Goal: Task Accomplishment & Management: Use online tool/utility

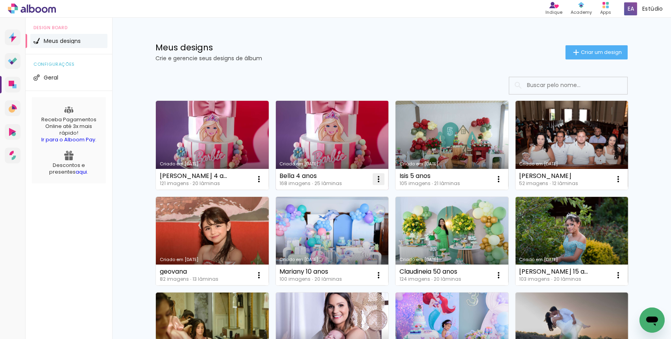
click at [264, 180] on iron-icon at bounding box center [258, 178] width 9 height 9
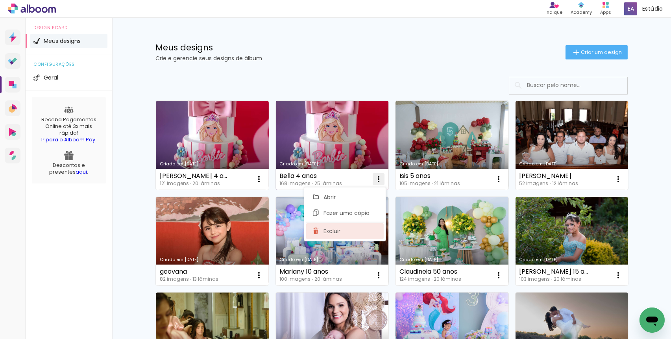
click at [347, 232] on paper-item "Excluir" at bounding box center [344, 231] width 77 height 16
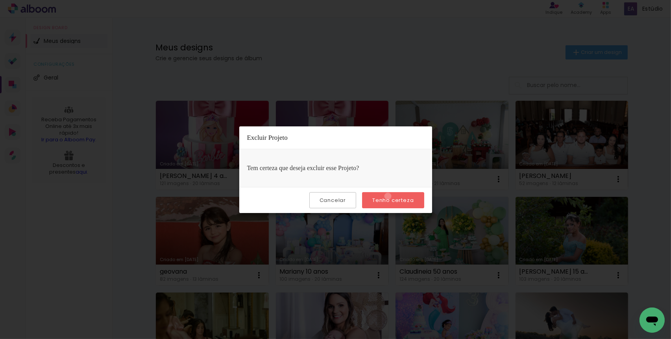
click at [0, 0] on slot "Tenho certeza" at bounding box center [0, 0] width 0 height 0
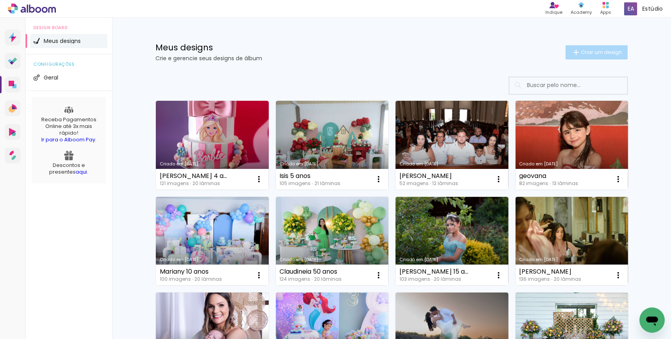
click at [595, 54] on span "Criar um design" at bounding box center [601, 52] width 41 height 5
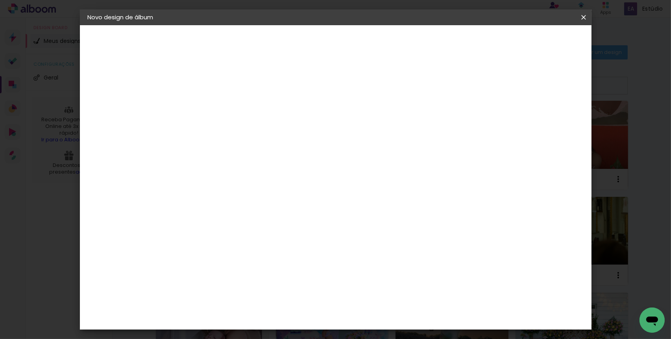
click at [216, 107] on input at bounding box center [216, 106] width 0 height 12
type input "[PERSON_NAME] e [PERSON_NAME]"
type paper-input "[PERSON_NAME] e [PERSON_NAME]"
click at [297, 46] on paper-button "Avançar" at bounding box center [277, 41] width 39 height 13
click at [240, 145] on input at bounding box center [236, 150] width 79 height 10
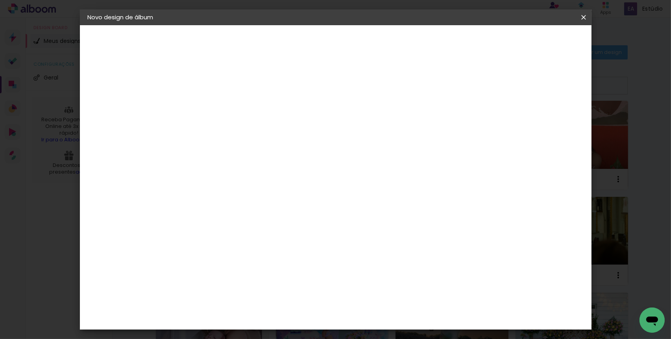
type input "i"
type input "col"
type paper-input "col"
click at [249, 249] on paper-item "Inter Color" at bounding box center [228, 259] width 69 height 20
click at [0, 0] on slot "Avançar" at bounding box center [0, 0] width 0 height 0
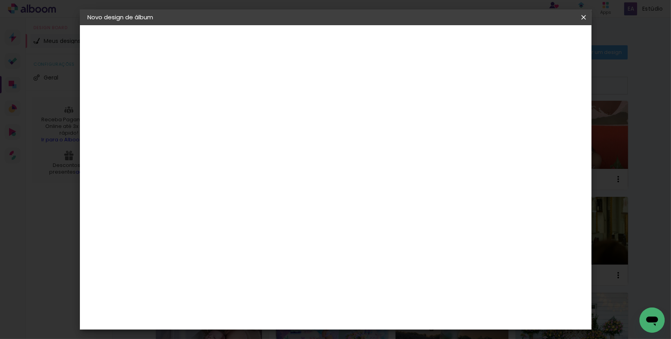
scroll to position [31, 0]
click at [269, 276] on span "25 × 25" at bounding box center [251, 284] width 37 height 16
click at [0, 0] on slot "Avançar" at bounding box center [0, 0] width 0 height 0
click at [491, 83] on div at bounding box center [487, 84] width 7 height 7
type paper-checkbox "on"
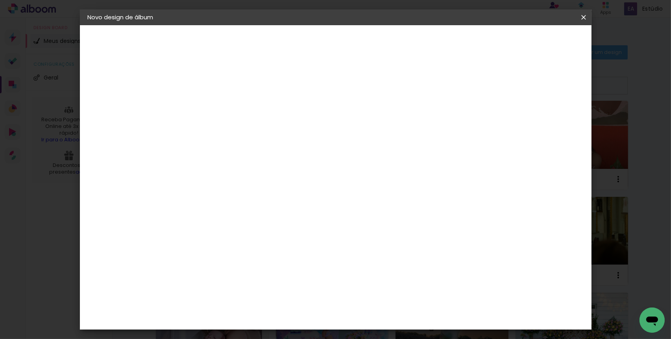
click at [535, 42] on span "Iniciar design" at bounding box center [518, 42] width 36 height 6
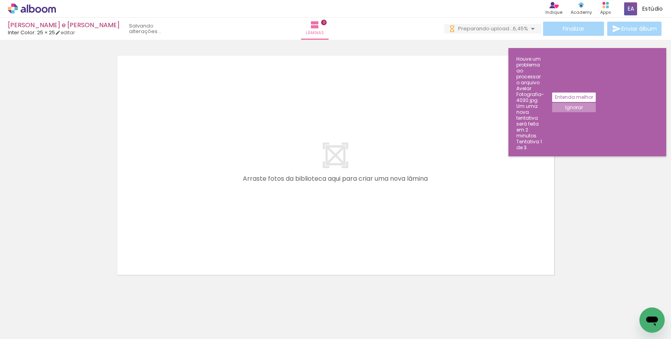
scroll to position [0, 1705]
click at [0, 0] on slot "Entenda melhor" at bounding box center [0, 0] width 0 height 0
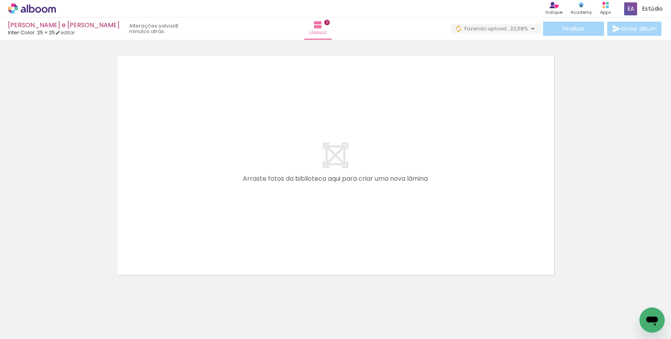
scroll to position [0, 0]
drag, startPoint x: 87, startPoint y: 306, endPoint x: 163, endPoint y: 259, distance: 89.0
click at [194, 201] on quentale-workspace at bounding box center [335, 169] width 671 height 339
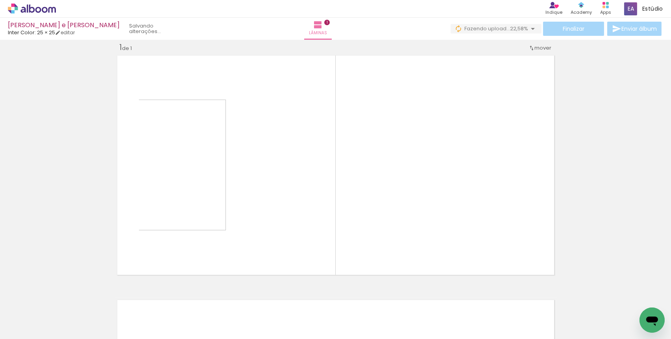
scroll to position [10, 0]
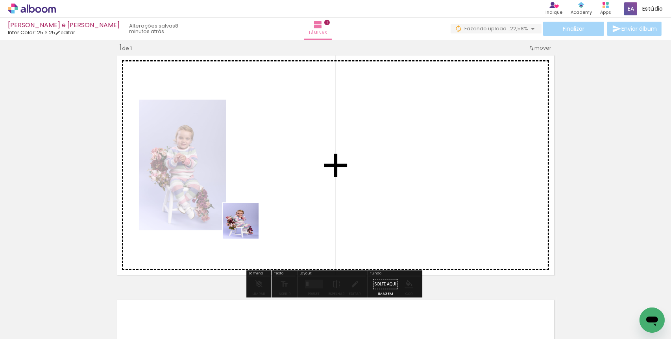
drag, startPoint x: 122, startPoint y: 316, endPoint x: 265, endPoint y: 210, distance: 178.6
click at [265, 210] on quentale-workspace at bounding box center [335, 169] width 671 height 339
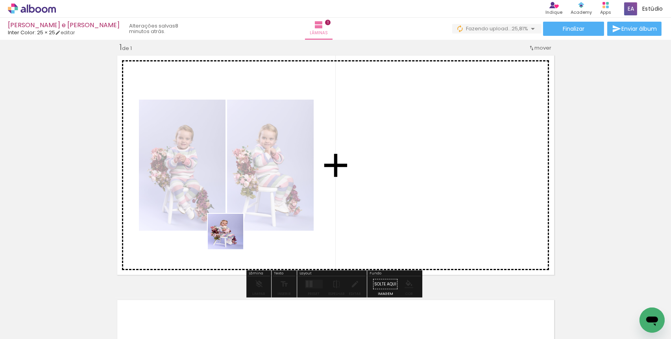
drag, startPoint x: 167, startPoint y: 308, endPoint x: 252, endPoint y: 230, distance: 115.5
click at [257, 204] on quentale-workspace at bounding box center [335, 169] width 671 height 339
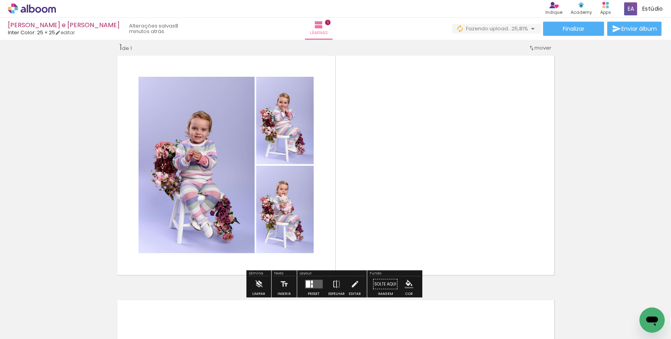
drag, startPoint x: 220, startPoint y: 315, endPoint x: 275, endPoint y: 247, distance: 87.2
click at [270, 221] on quentale-workspace at bounding box center [335, 169] width 671 height 339
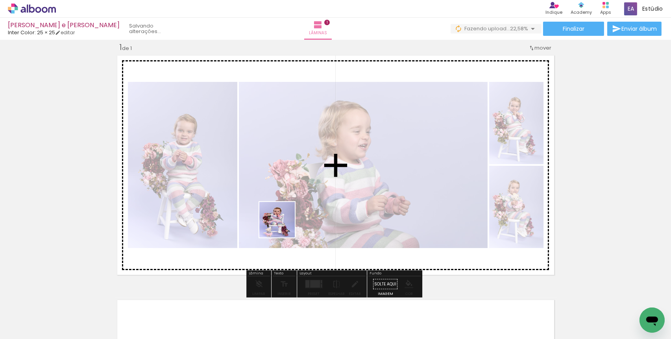
drag, startPoint x: 257, startPoint y: 312, endPoint x: 292, endPoint y: 240, distance: 80.9
click at [289, 199] on quentale-workspace at bounding box center [335, 169] width 671 height 339
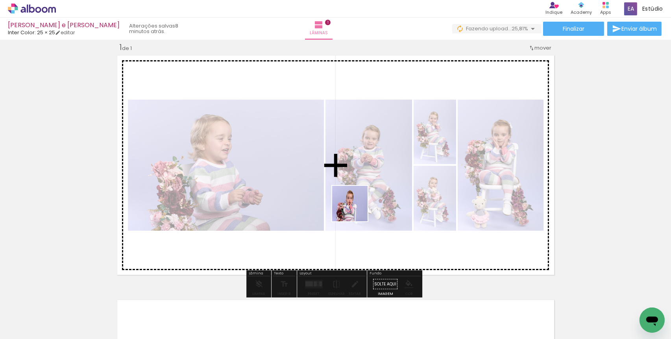
drag, startPoint x: 306, startPoint y: 311, endPoint x: 356, endPoint y: 209, distance: 113.5
click at [356, 209] on quentale-workspace at bounding box center [335, 169] width 671 height 339
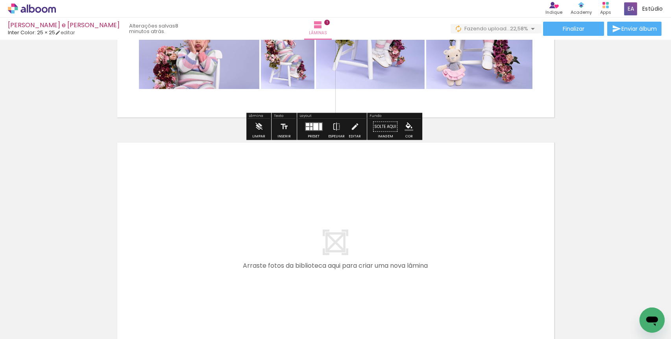
scroll to position [199, 0]
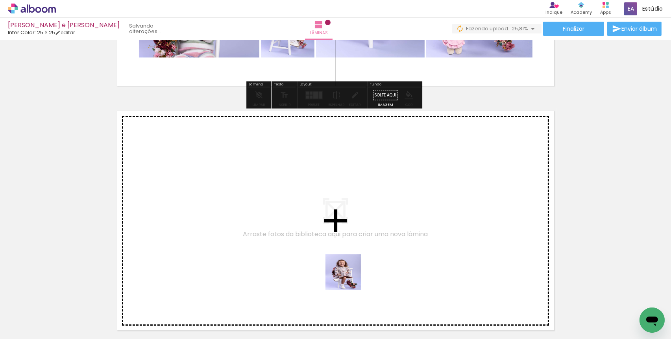
drag, startPoint x: 349, startPoint y: 289, endPoint x: 339, endPoint y: 236, distance: 53.7
click at [339, 236] on quentale-workspace at bounding box center [335, 169] width 671 height 339
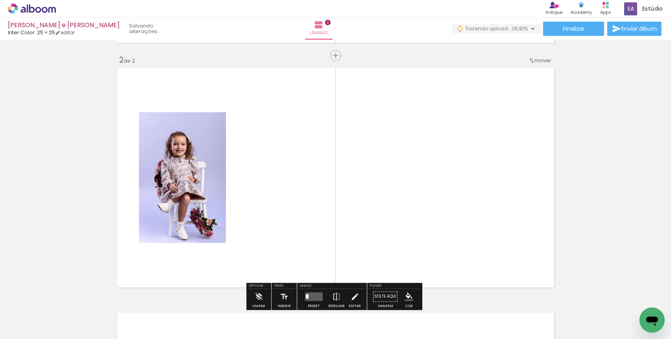
scroll to position [254, 0]
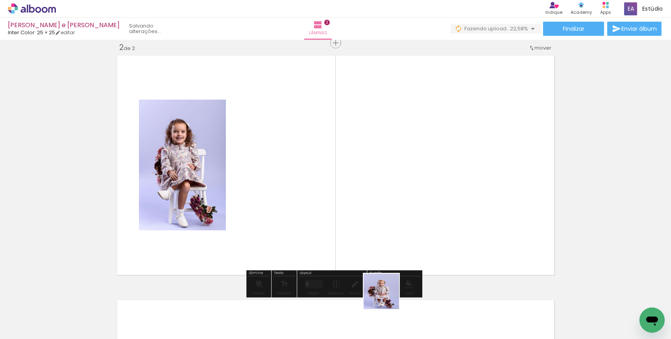
drag, startPoint x: 387, startPoint y: 306, endPoint x: 389, endPoint y: 244, distance: 62.2
click at [382, 225] on quentale-workspace at bounding box center [335, 169] width 671 height 339
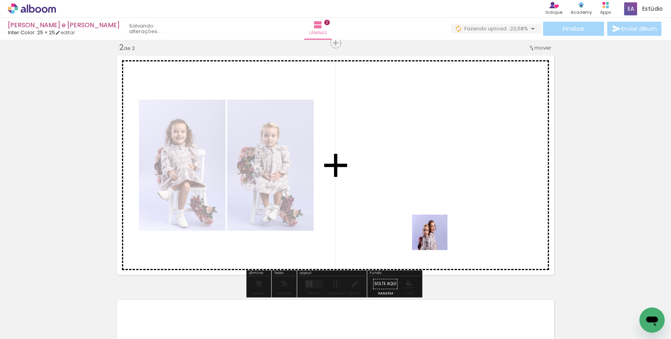
drag, startPoint x: 435, startPoint y: 325, endPoint x: 444, endPoint y: 238, distance: 86.5
click at [433, 219] on quentale-workspace at bounding box center [335, 169] width 671 height 339
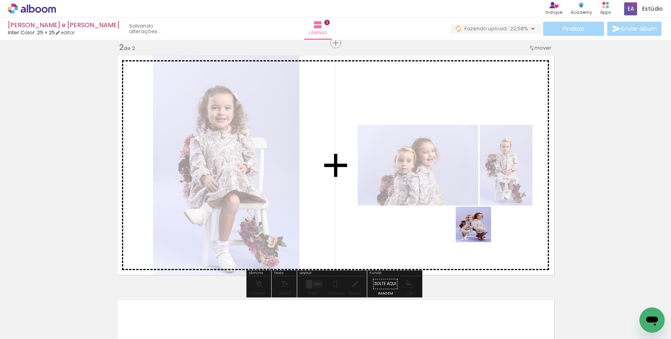
drag, startPoint x: 479, startPoint y: 265, endPoint x: 486, endPoint y: 250, distance: 16.4
click at [479, 223] on quentale-workspace at bounding box center [335, 169] width 671 height 339
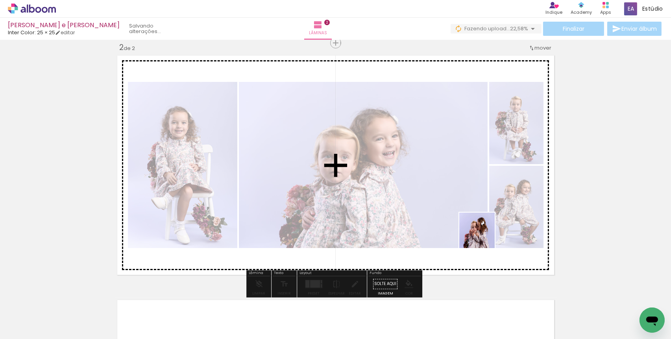
drag, startPoint x: 523, startPoint y: 311, endPoint x: 476, endPoint y: 223, distance: 99.3
click at [481, 231] on quentale-workspace at bounding box center [335, 169] width 671 height 339
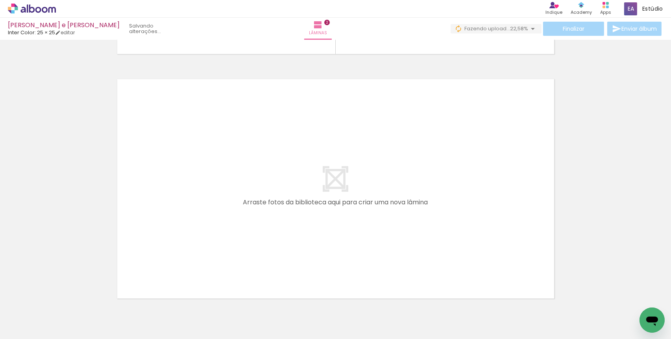
scroll to position [0, 369]
drag, startPoint x: 196, startPoint y: 304, endPoint x: 235, endPoint y: 207, distance: 104.1
click at [235, 207] on quentale-workspace at bounding box center [335, 169] width 671 height 339
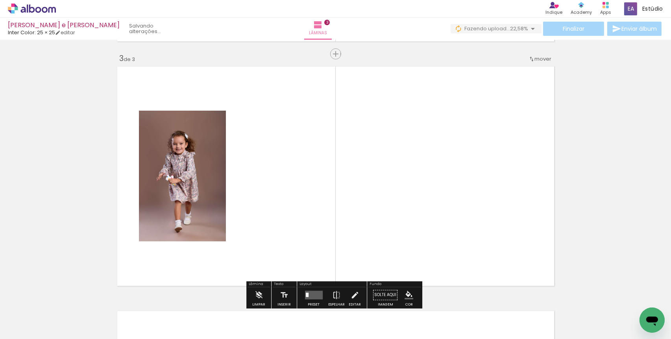
scroll to position [498, 0]
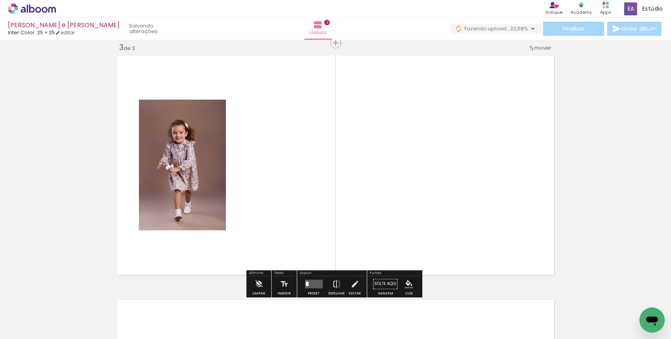
drag, startPoint x: 242, startPoint y: 312, endPoint x: 276, endPoint y: 205, distance: 112.1
click at [276, 205] on quentale-workspace at bounding box center [335, 169] width 671 height 339
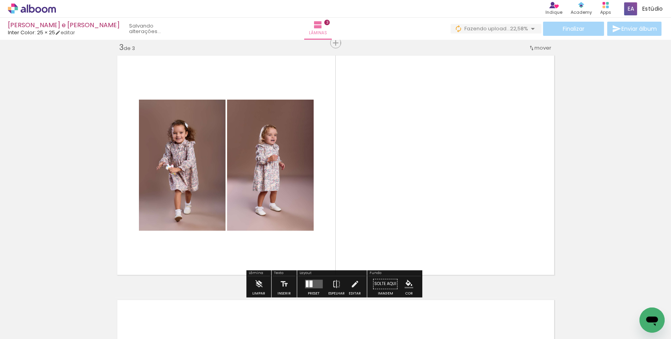
drag, startPoint x: 284, startPoint y: 310, endPoint x: 312, endPoint y: 201, distance: 112.3
click at [310, 205] on quentale-workspace at bounding box center [335, 169] width 671 height 339
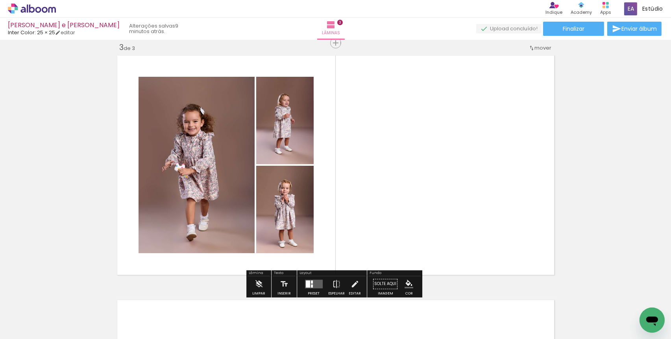
drag, startPoint x: 337, startPoint y: 314, endPoint x: 391, endPoint y: 252, distance: 82.2
click at [402, 192] on quentale-workspace at bounding box center [335, 169] width 671 height 339
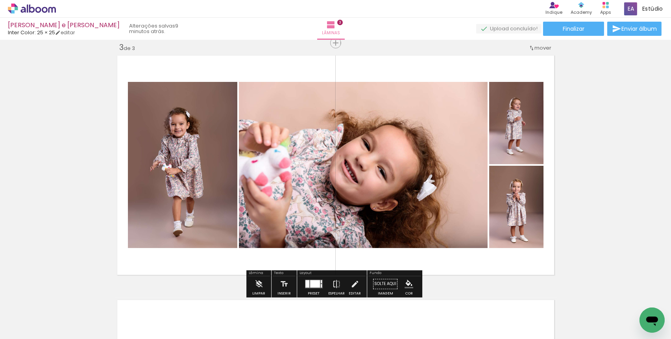
drag, startPoint x: 374, startPoint y: 314, endPoint x: 404, endPoint y: 195, distance: 122.2
click at [405, 193] on quentale-workspace at bounding box center [335, 169] width 671 height 339
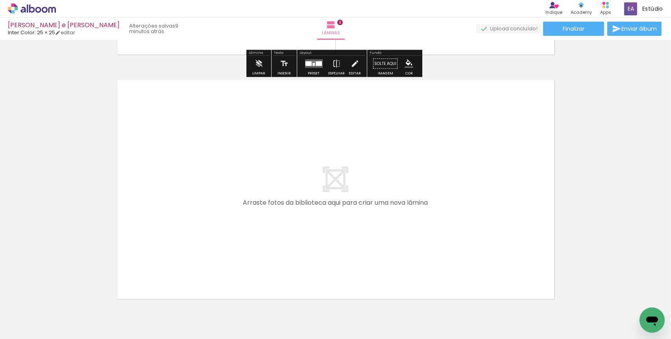
drag, startPoint x: 416, startPoint y: 310, endPoint x: 401, endPoint y: 236, distance: 74.8
click at [401, 236] on quentale-workspace at bounding box center [335, 169] width 671 height 339
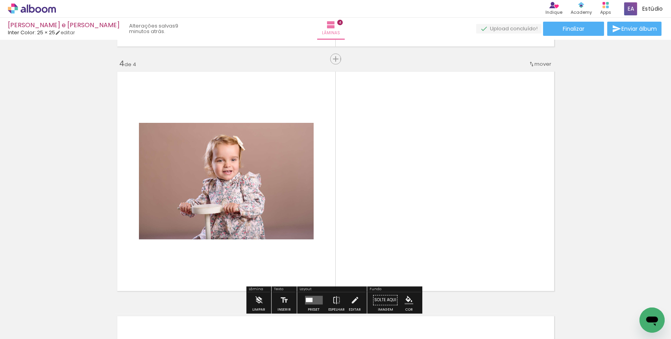
scroll to position [743, 0]
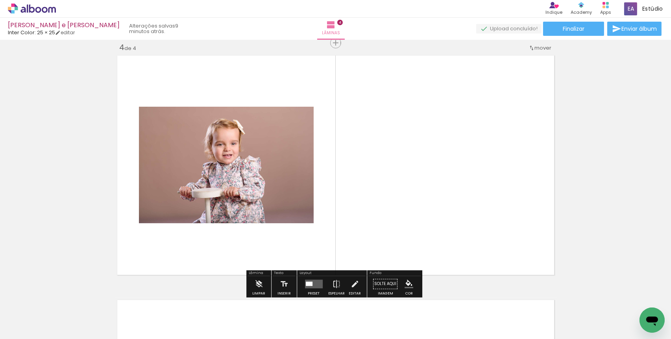
drag, startPoint x: 469, startPoint y: 313, endPoint x: 467, endPoint y: 249, distance: 64.2
click at [448, 230] on quentale-workspace at bounding box center [335, 169] width 671 height 339
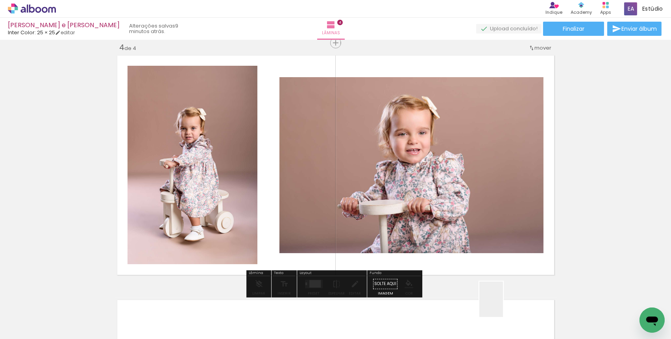
drag, startPoint x: 503, startPoint y: 305, endPoint x: 498, endPoint y: 220, distance: 84.7
click at [472, 193] on quentale-workspace at bounding box center [335, 169] width 671 height 339
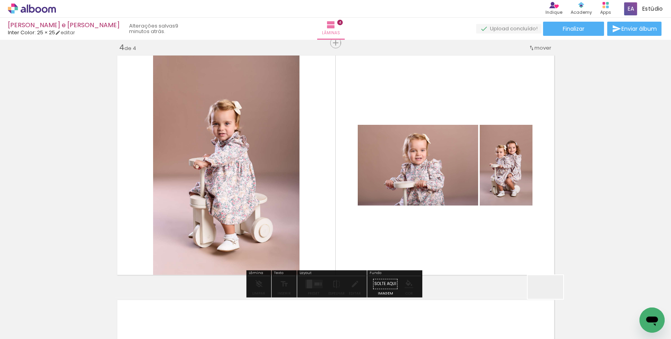
drag, startPoint x: 551, startPoint y: 299, endPoint x: 458, endPoint y: 230, distance: 115.7
click at [482, 218] on quentale-workspace at bounding box center [335, 169] width 671 height 339
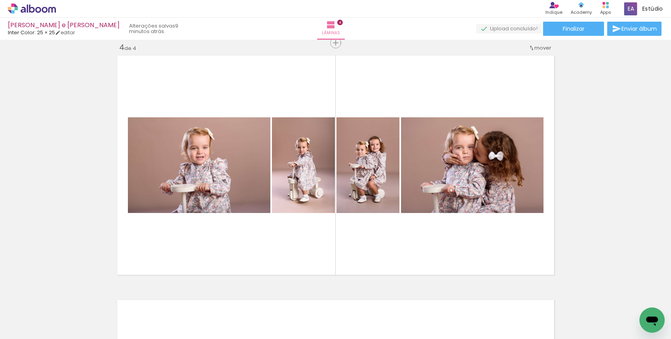
scroll to position [0, 716]
drag, startPoint x: 246, startPoint y: 313, endPoint x: 290, endPoint y: 308, distance: 43.9
click at [268, 175] on quentale-workspace at bounding box center [335, 169] width 671 height 339
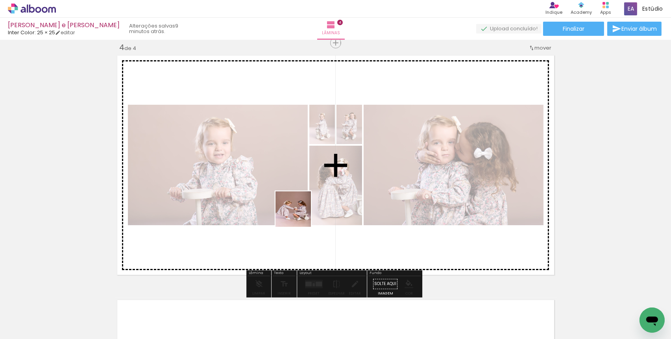
drag, startPoint x: 297, startPoint y: 278, endPoint x: 299, endPoint y: 194, distance: 83.4
click at [299, 194] on quentale-workspace at bounding box center [335, 169] width 671 height 339
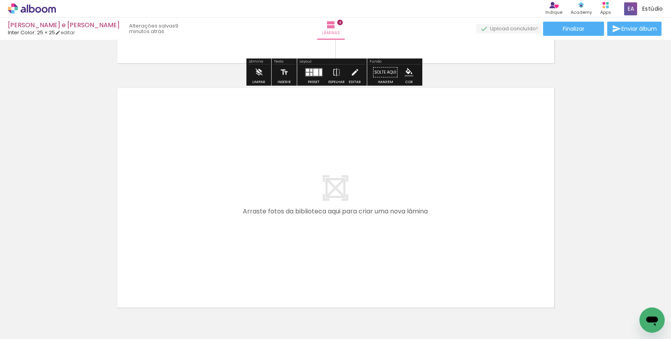
scroll to position [963, 0]
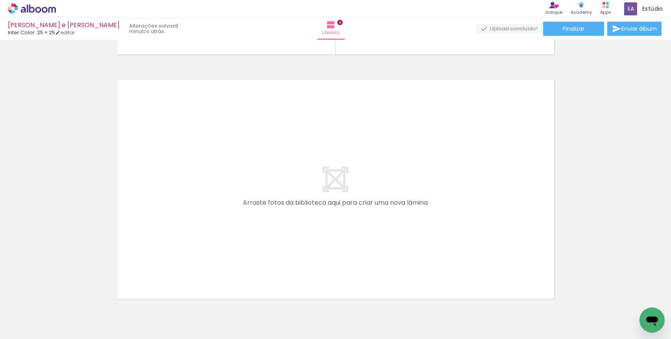
drag, startPoint x: 339, startPoint y: 308, endPoint x: 349, endPoint y: 204, distance: 104.3
click at [349, 204] on quentale-workspace at bounding box center [335, 169] width 671 height 339
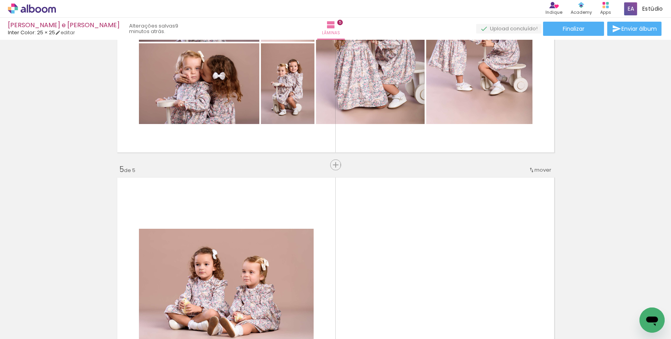
scroll to position [956, 0]
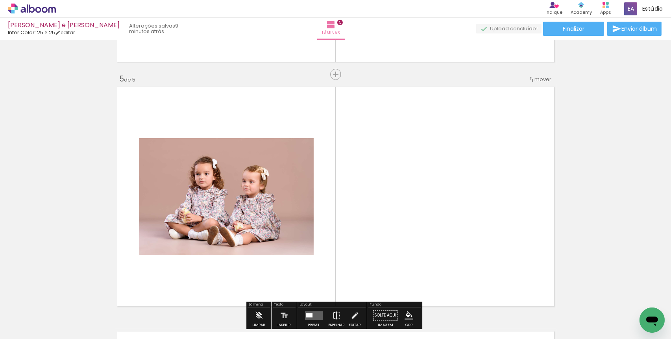
drag, startPoint x: 381, startPoint y: 317, endPoint x: 409, endPoint y: 262, distance: 61.8
click at [402, 230] on quentale-workspace at bounding box center [335, 169] width 671 height 339
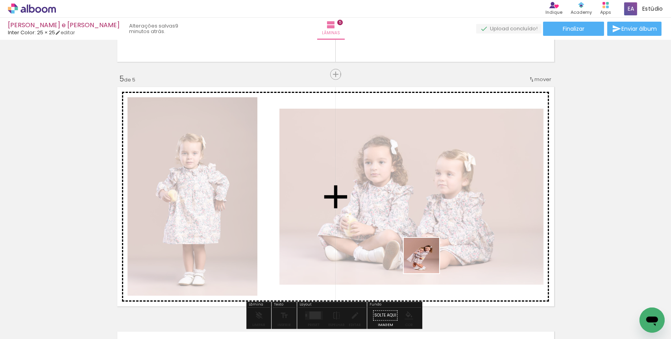
drag, startPoint x: 425, startPoint y: 306, endPoint x: 428, endPoint y: 265, distance: 41.4
click at [426, 249] on quentale-workspace at bounding box center [335, 169] width 671 height 339
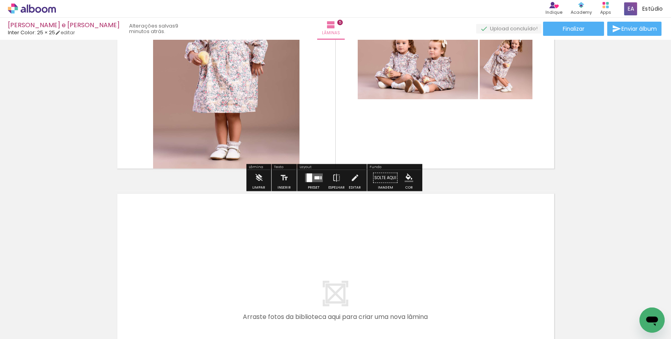
scroll to position [1050, 0]
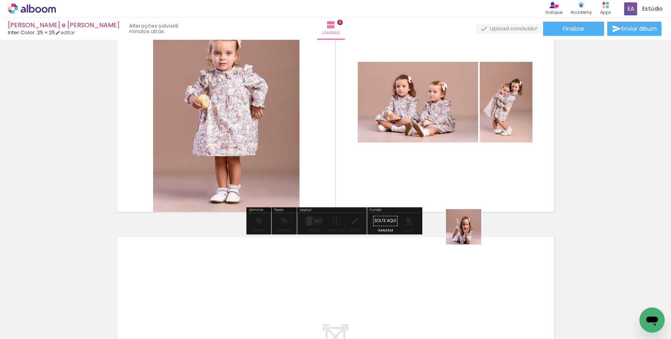
drag, startPoint x: 467, startPoint y: 304, endPoint x: 466, endPoint y: 170, distance: 134.5
click at [465, 168] on quentale-workspace at bounding box center [335, 169] width 671 height 339
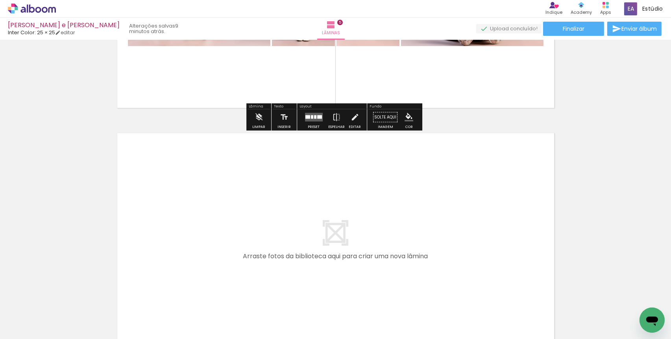
scroll to position [1176, 0]
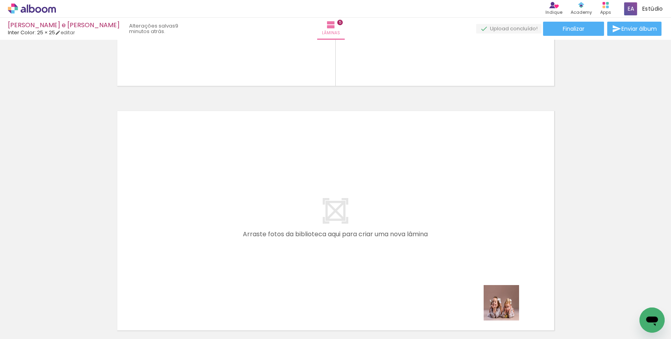
drag, startPoint x: 509, startPoint y: 317, endPoint x: 479, endPoint y: 248, distance: 75.9
click at [479, 248] on quentale-workspace at bounding box center [335, 169] width 671 height 339
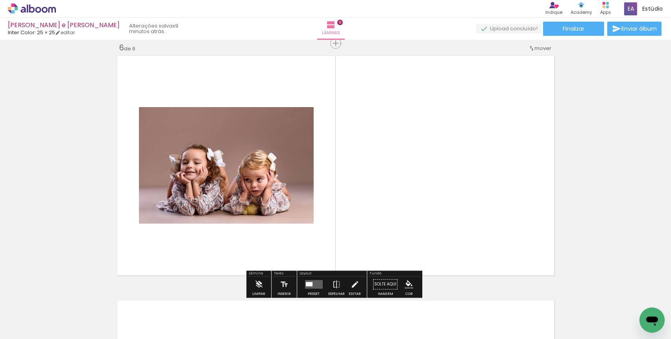
scroll to position [1231, 0]
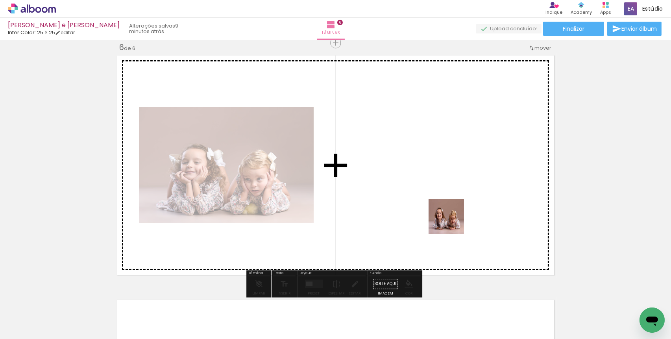
drag, startPoint x: 561, startPoint y: 314, endPoint x: 436, endPoint y: 210, distance: 162.6
click at [436, 210] on quentale-workspace at bounding box center [335, 169] width 671 height 339
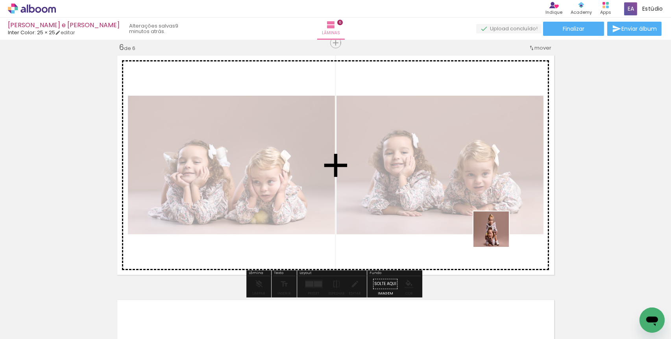
drag, startPoint x: 600, startPoint y: 317, endPoint x: 495, endPoint y: 234, distance: 133.9
click at [495, 234] on quentale-workspace at bounding box center [335, 169] width 671 height 339
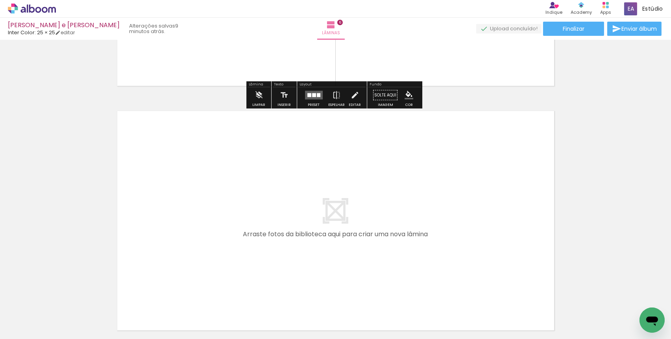
scroll to position [0, 1197]
